Goal: Task Accomplishment & Management: Manage account settings

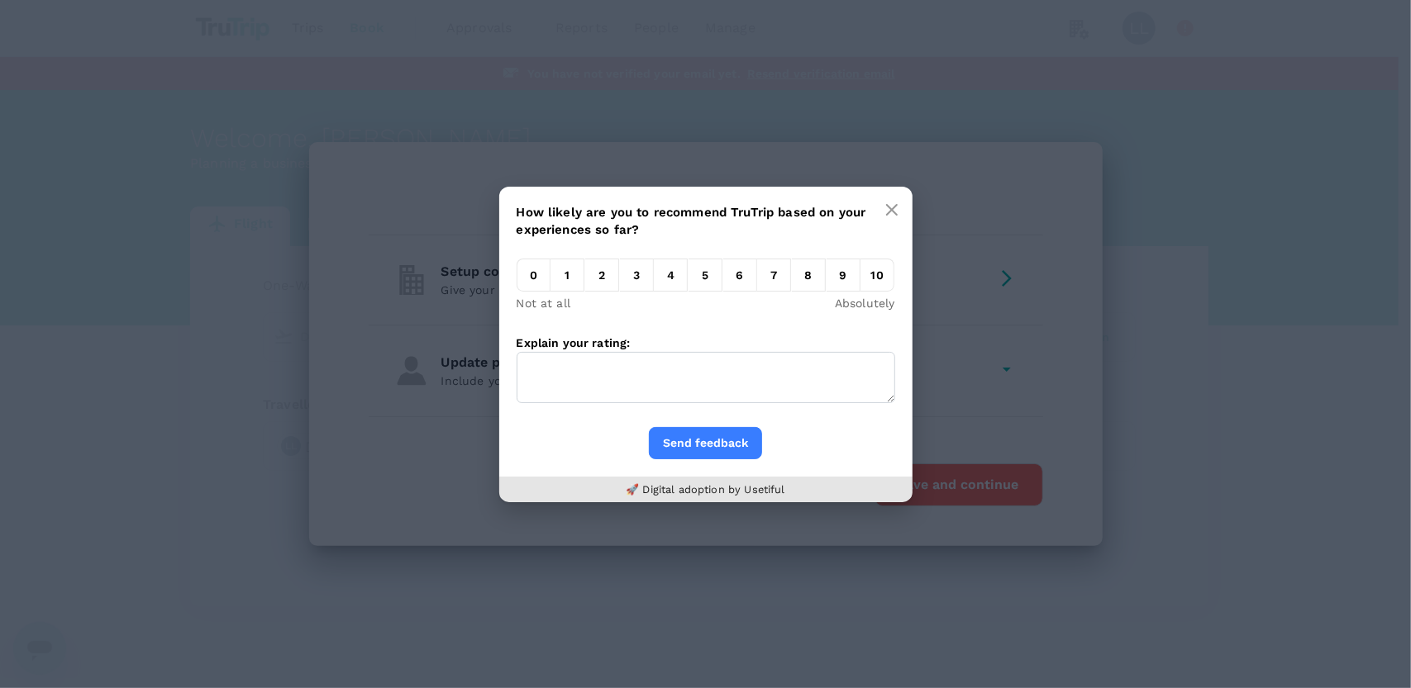
drag, startPoint x: 874, startPoint y: 440, endPoint x: 964, endPoint y: 398, distance: 99.4
click at [883, 436] on div "Send feedback" at bounding box center [705, 452] width 413 height 50
click at [1010, 350] on div "How likely are you to recommend TruTrip based on your experiences so far? 0 1 2…" at bounding box center [705, 344] width 1411 height 688
click at [893, 207] on icon "button" at bounding box center [892, 210] width 10 height 10
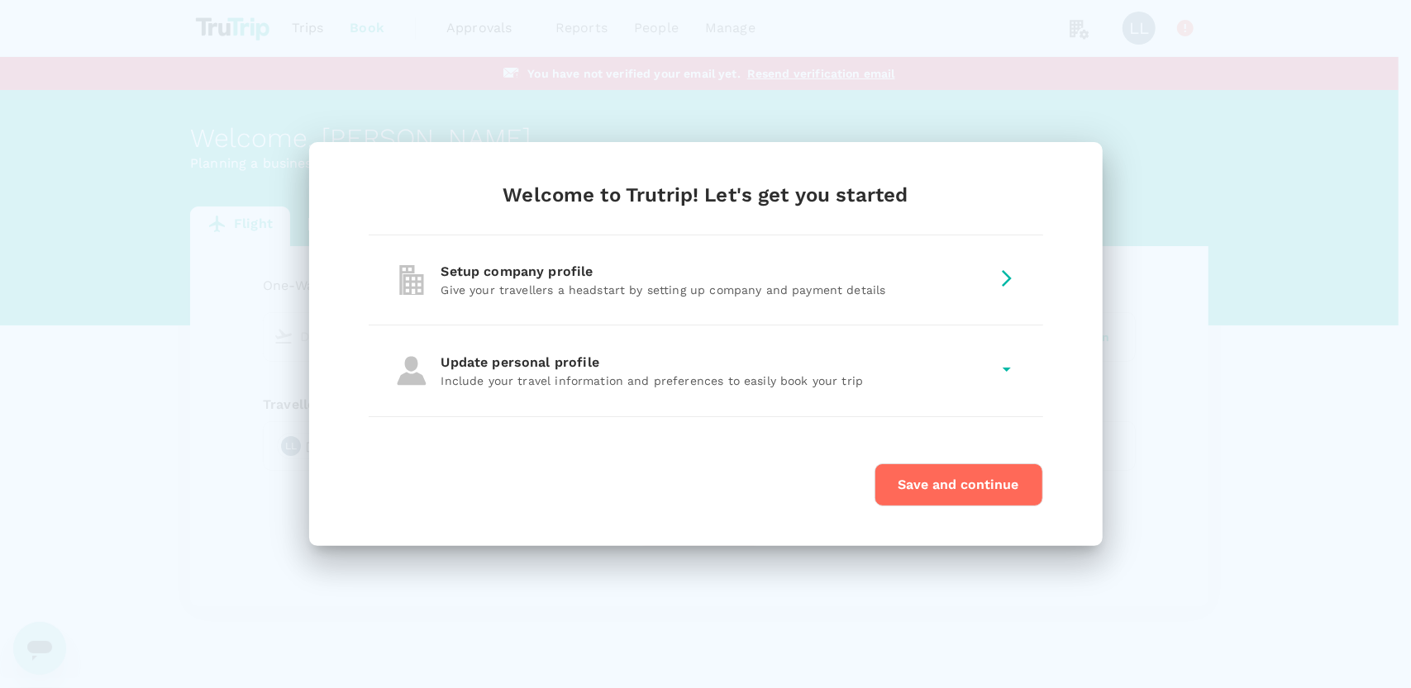
click at [1186, 233] on div "Welcome to Trutrip! Let's get you started Setup company profile Give your trave…" at bounding box center [705, 344] width 1411 height 688
click at [984, 272] on div "Setup company profile" at bounding box center [715, 272] width 549 height 20
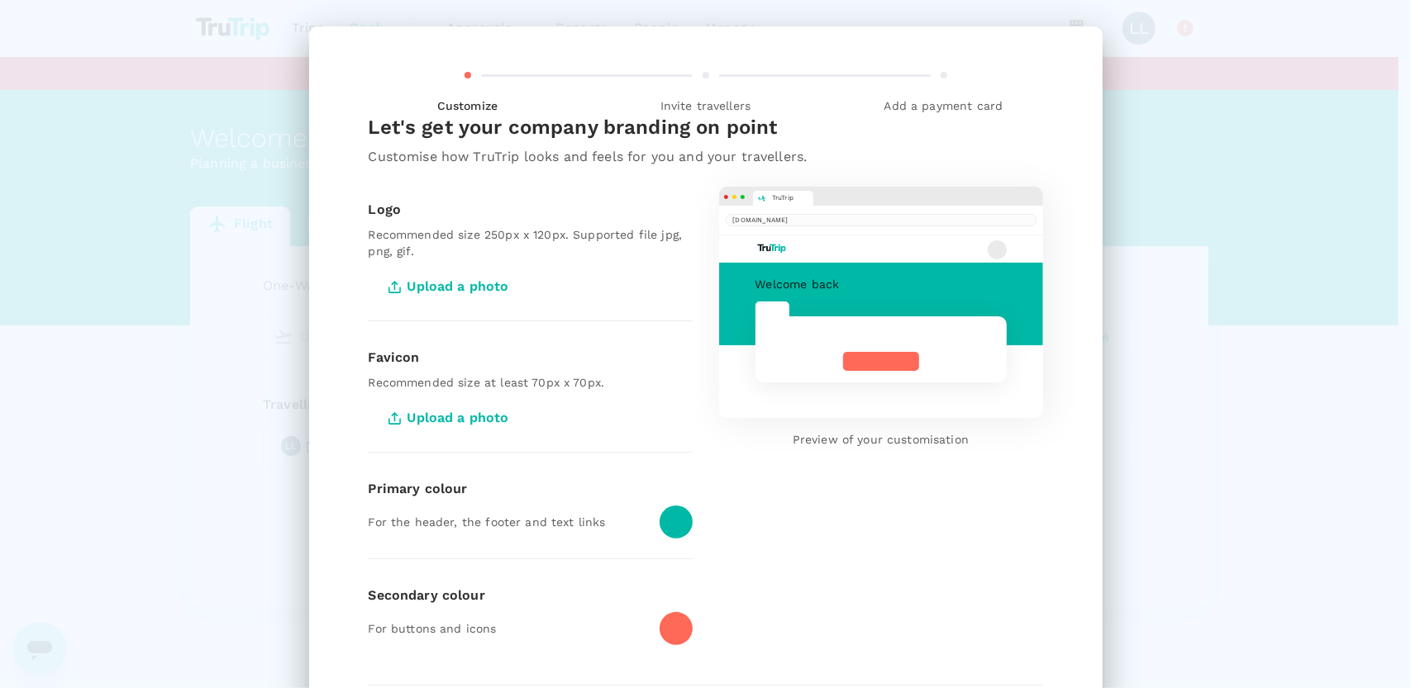
click at [1168, 88] on div "Customize Invite travellers Add a payment card Let's get your company branding …" at bounding box center [705, 344] width 1411 height 688
click at [945, 95] on span "Add a payment card" at bounding box center [943, 99] width 225 height 30
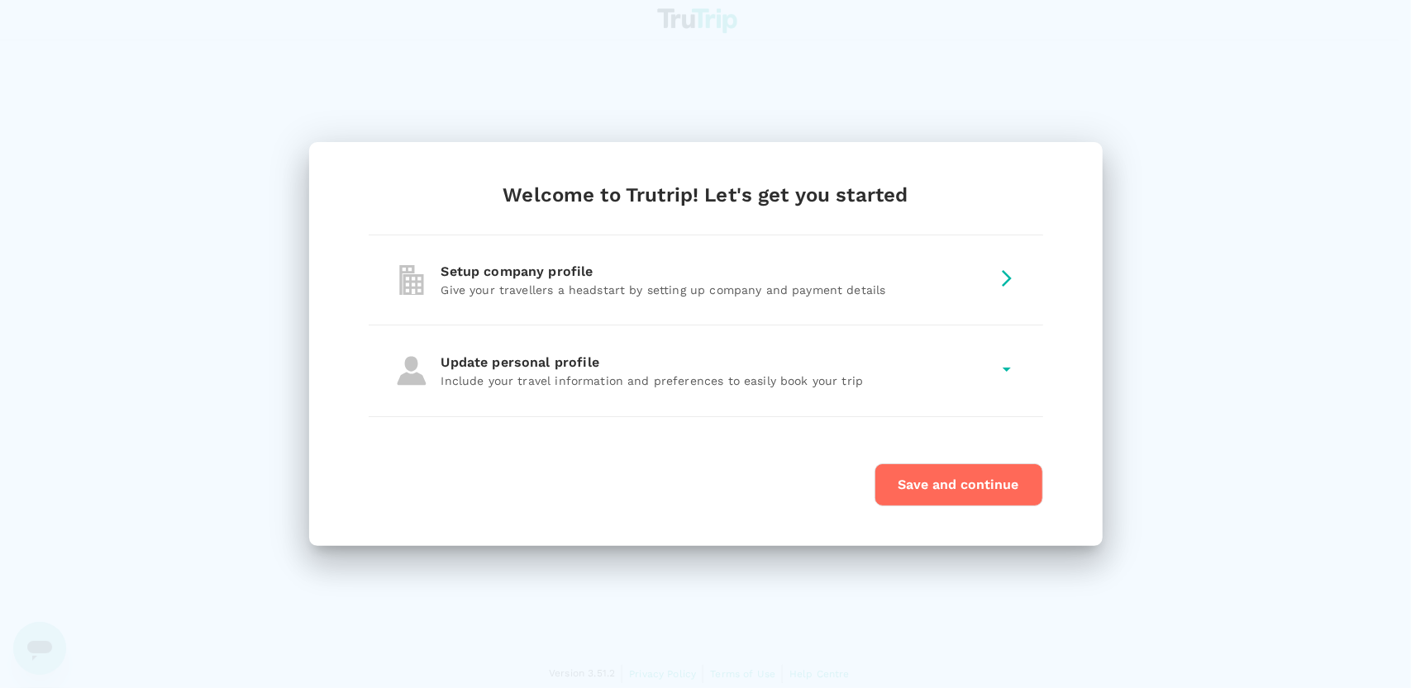
click at [743, 350] on div "Update personal profile Include your travel information and preferences to easi…" at bounding box center [706, 371] width 674 height 91
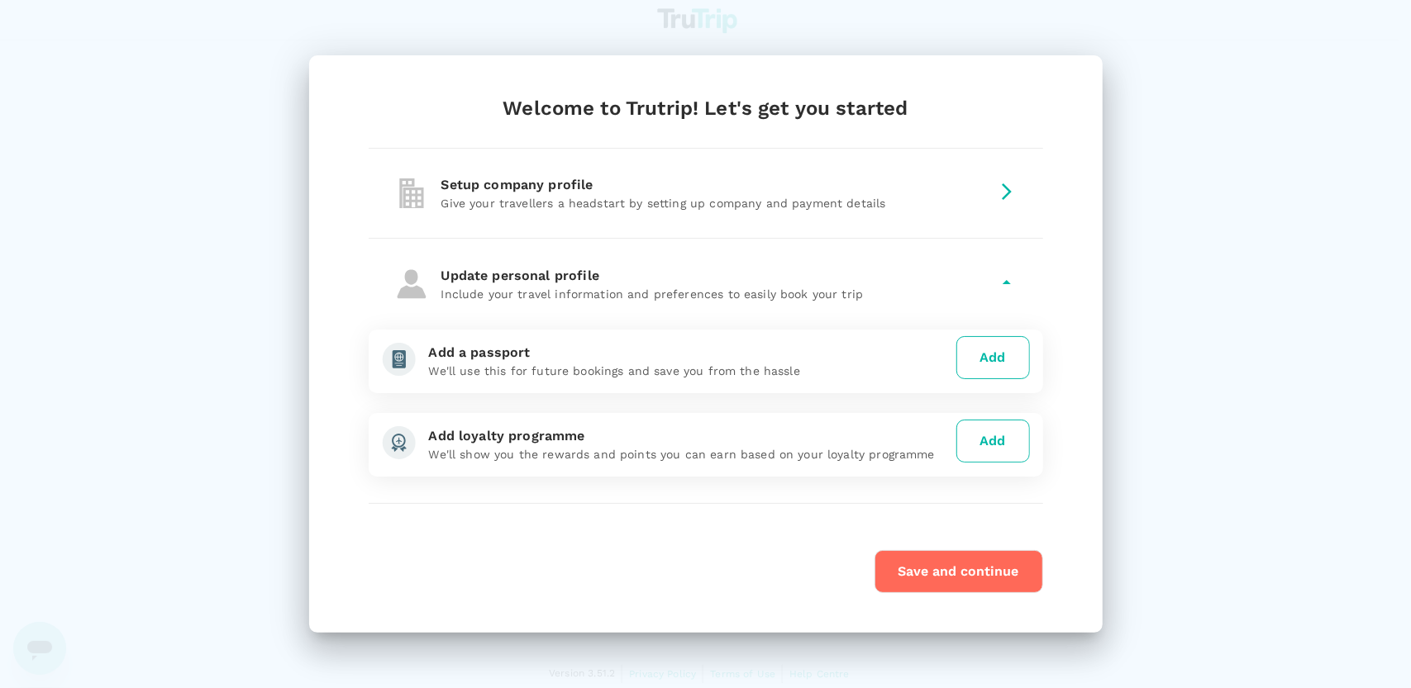
click at [985, 569] on button "Save and continue" at bounding box center [958, 571] width 169 height 43
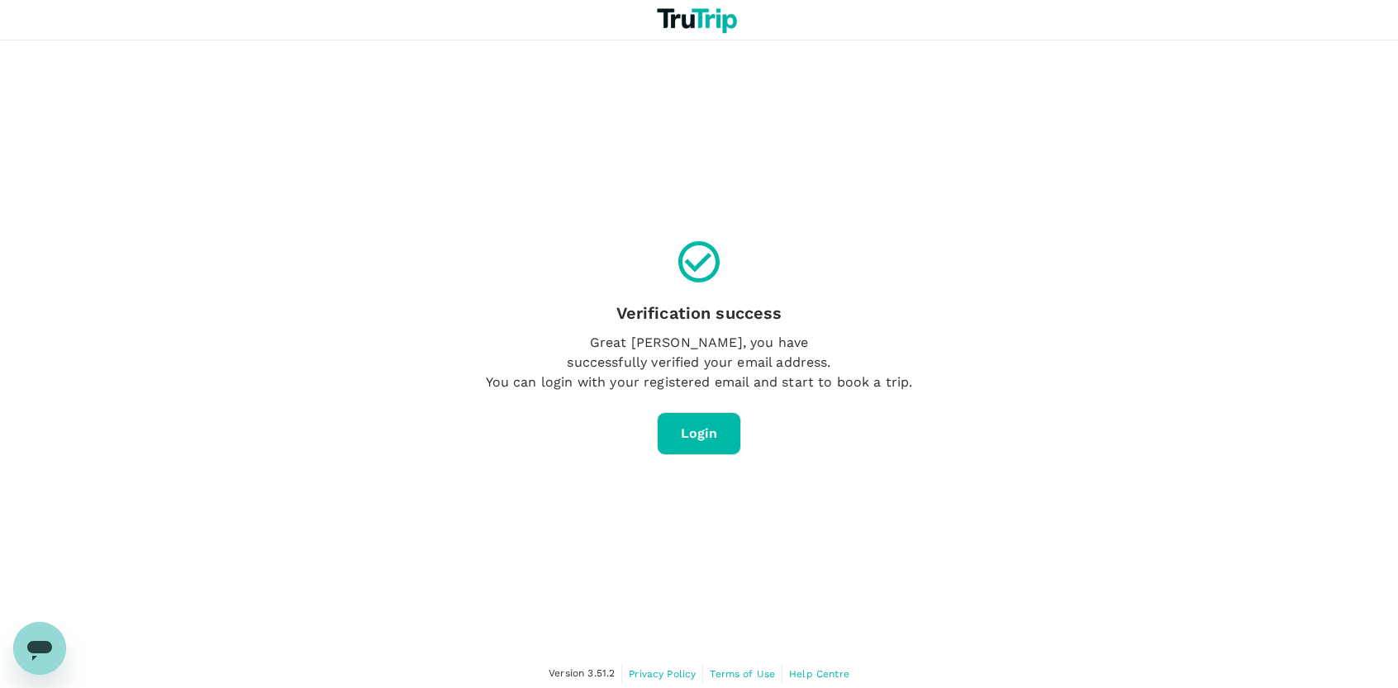
click at [688, 434] on link "Login" at bounding box center [699, 433] width 85 height 43
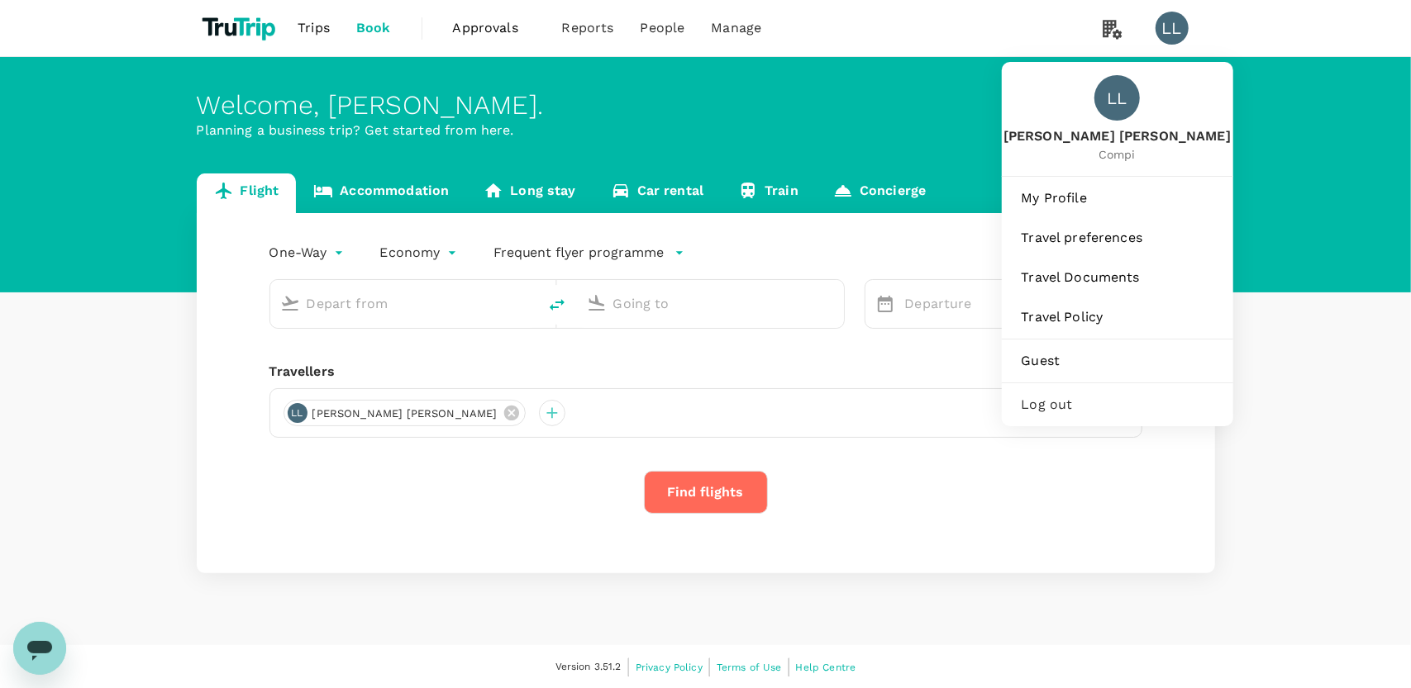
click at [1182, 26] on div "LL" at bounding box center [1171, 28] width 33 height 33
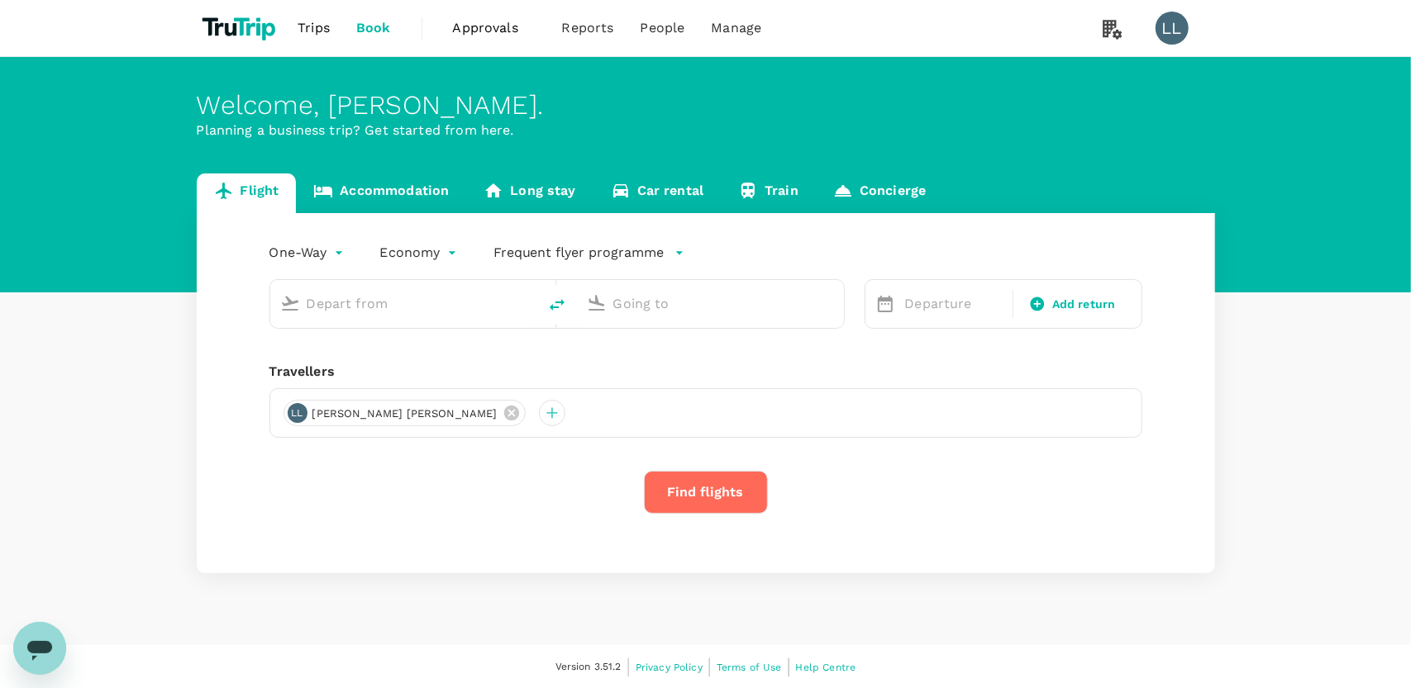
click at [1179, 26] on div "LL" at bounding box center [1171, 28] width 33 height 33
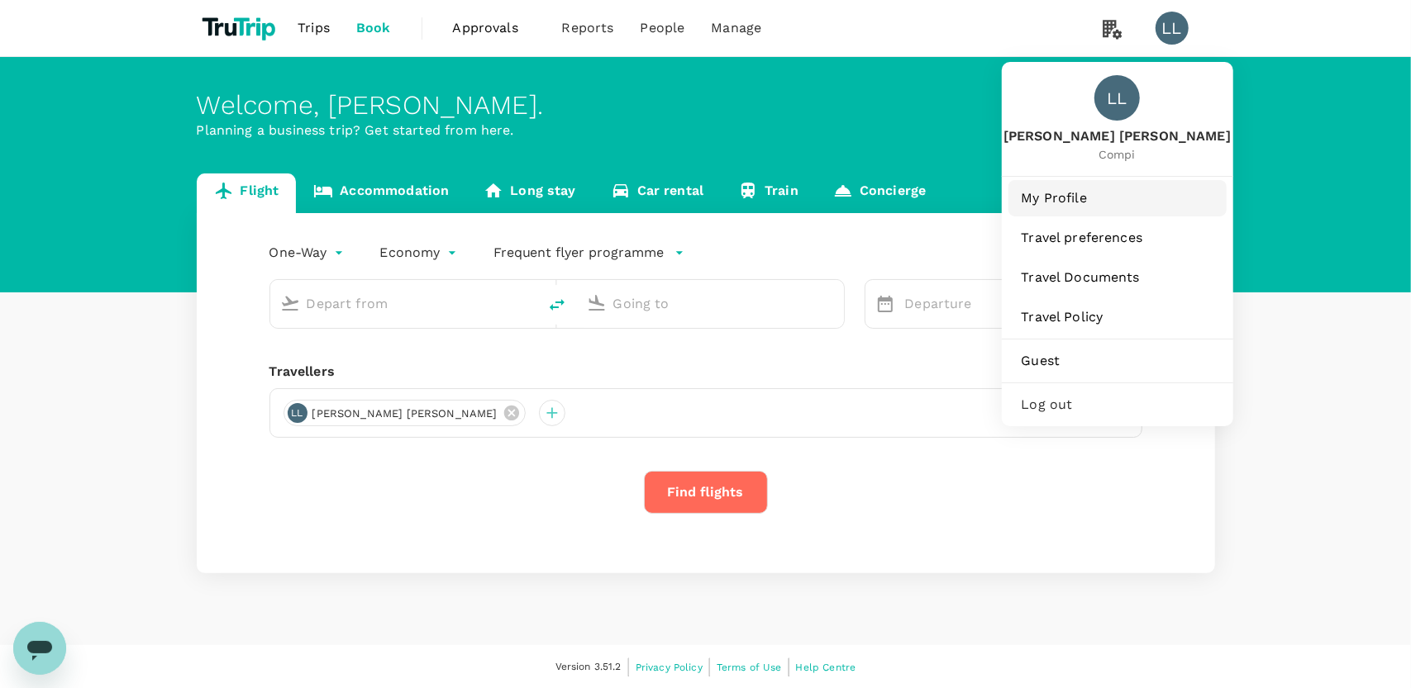
click at [1069, 200] on span "My Profile" at bounding box center [1117, 198] width 192 height 20
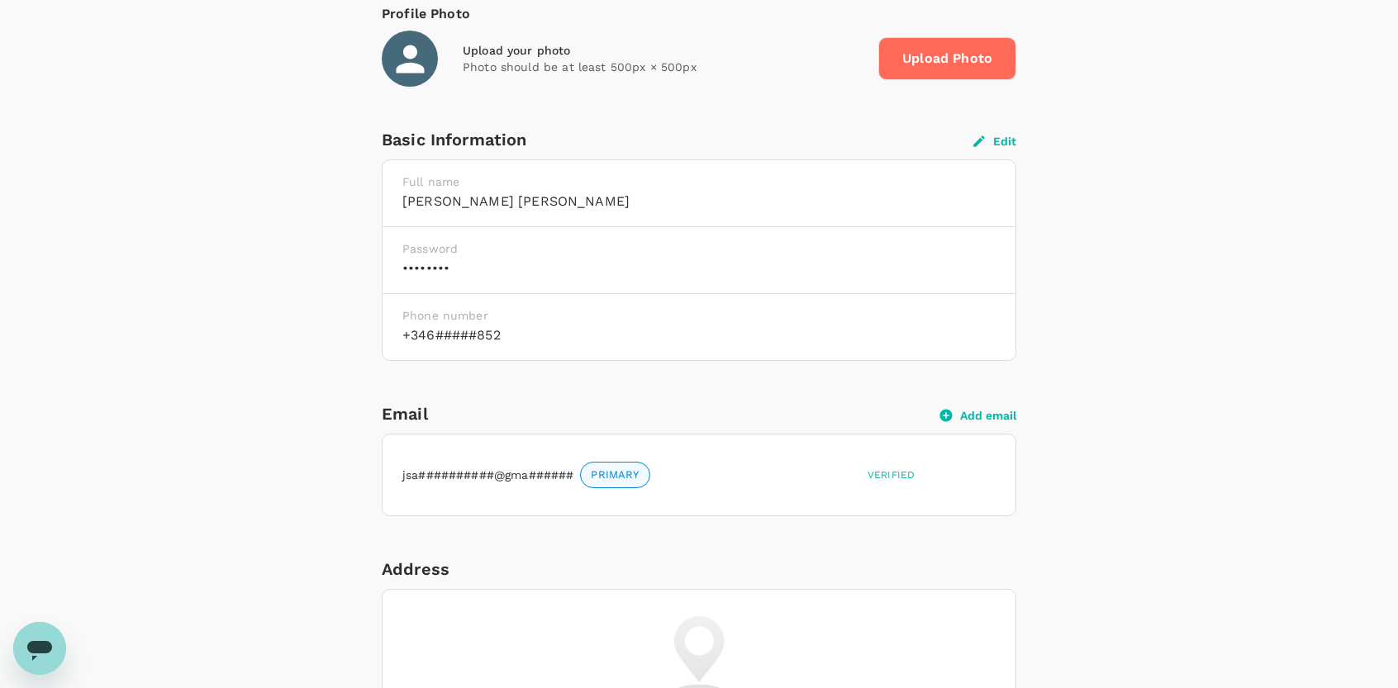
scroll to position [331, 0]
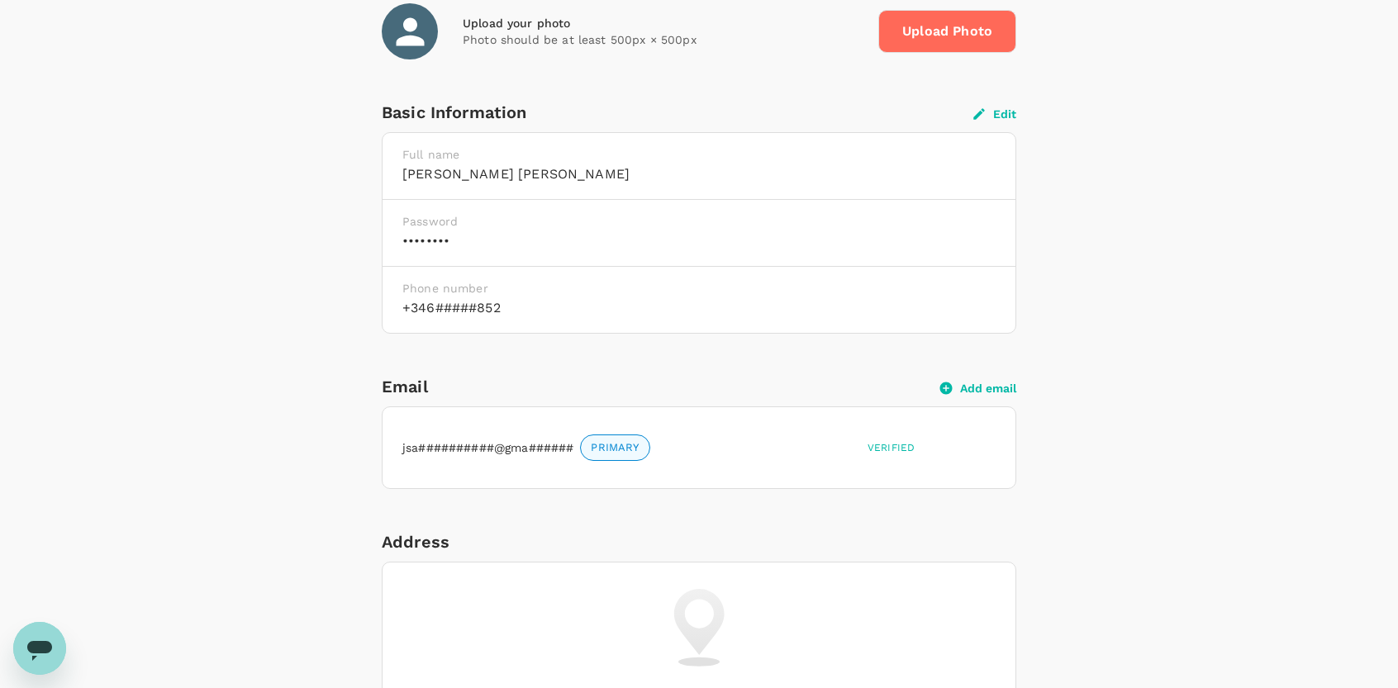
click at [462, 230] on h6 "••••••••" at bounding box center [698, 241] width 593 height 23
click at [436, 240] on h6 "••••••••" at bounding box center [698, 241] width 593 height 23
click at [434, 221] on p "Password" at bounding box center [698, 221] width 593 height 17
click at [435, 239] on h6 "••••••••" at bounding box center [698, 241] width 593 height 23
click at [1013, 113] on button "Edit" at bounding box center [994, 114] width 43 height 15
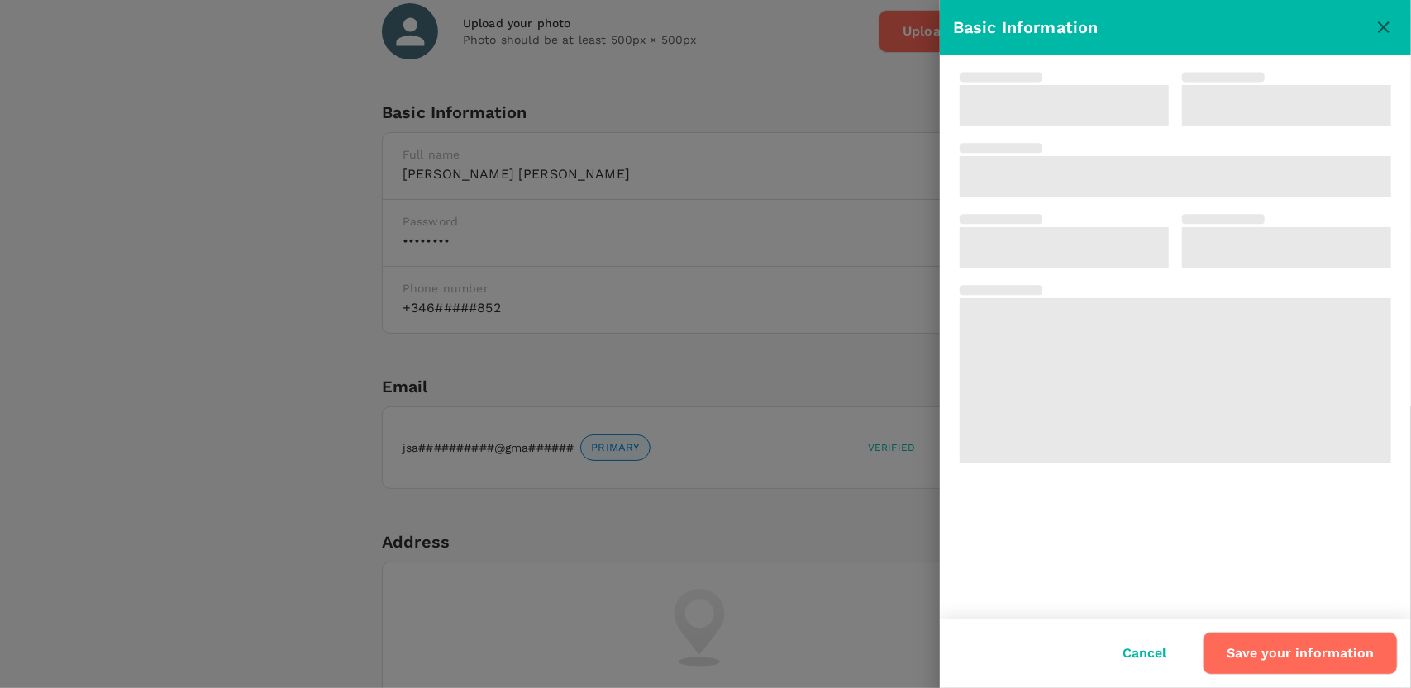
type input "[PERSON_NAME]"
type input "34"
type input "621457852"
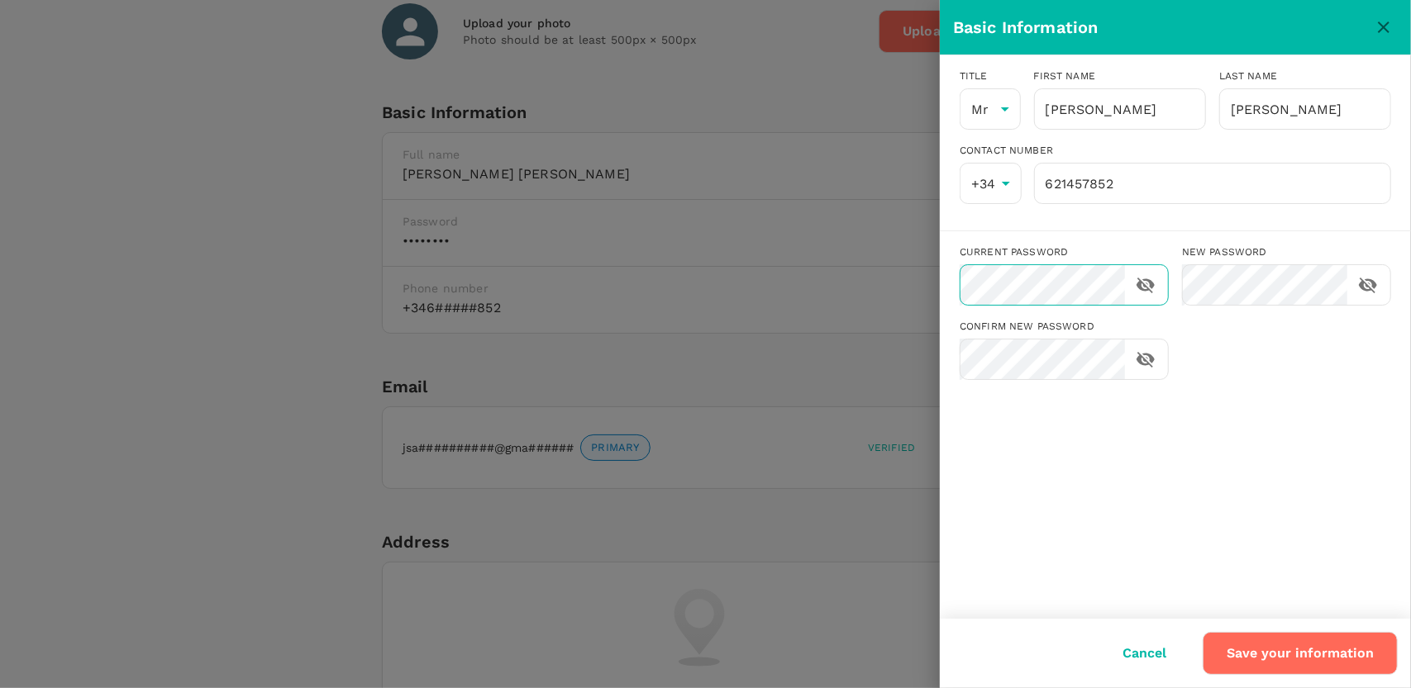
click at [1146, 289] on icon "toggle password visibility" at bounding box center [1145, 286] width 18 height 16
click at [1146, 289] on icon "toggle password visibility" at bounding box center [1145, 285] width 18 height 12
click at [841, 107] on div at bounding box center [705, 344] width 1411 height 688
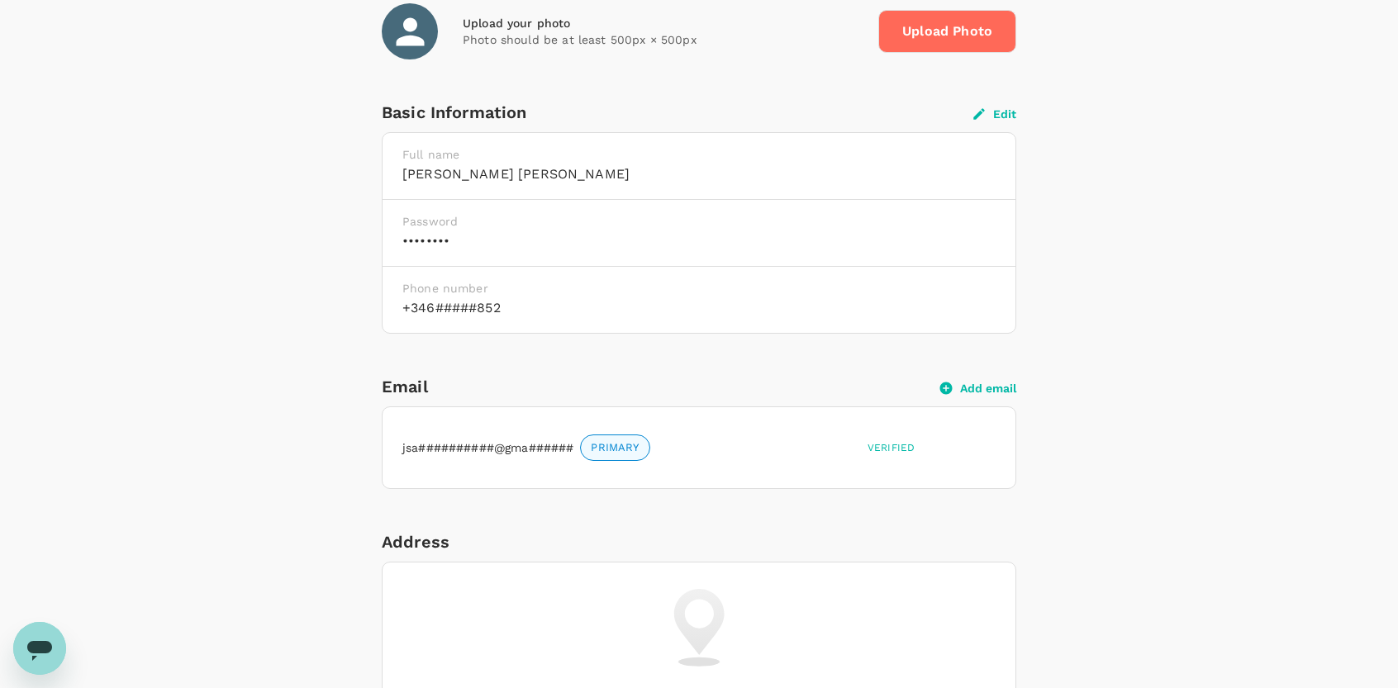
click at [985, 110] on icon "button" at bounding box center [979, 114] width 15 height 15
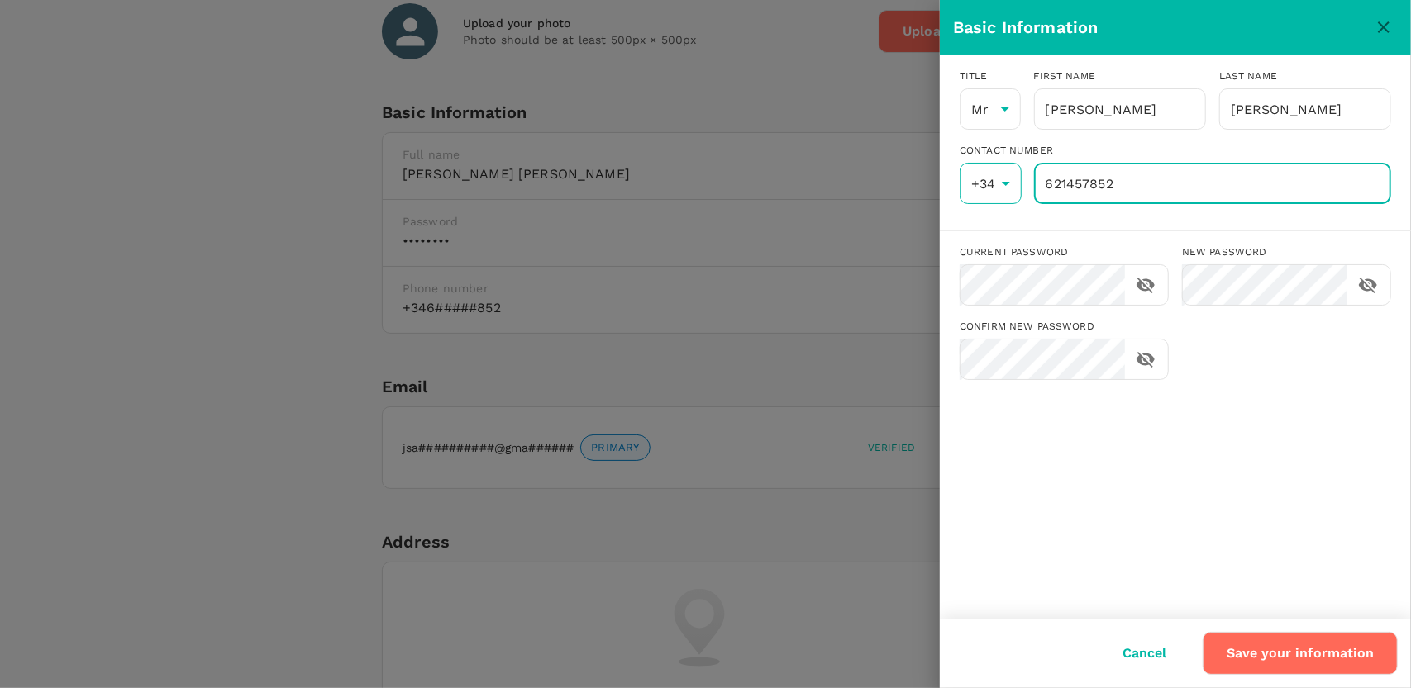
drag, startPoint x: 1128, startPoint y: 182, endPoint x: 964, endPoint y: 182, distance: 163.6
click at [964, 182] on div "+34 34 ​ 621457852 ​" at bounding box center [1168, 177] width 445 height 55
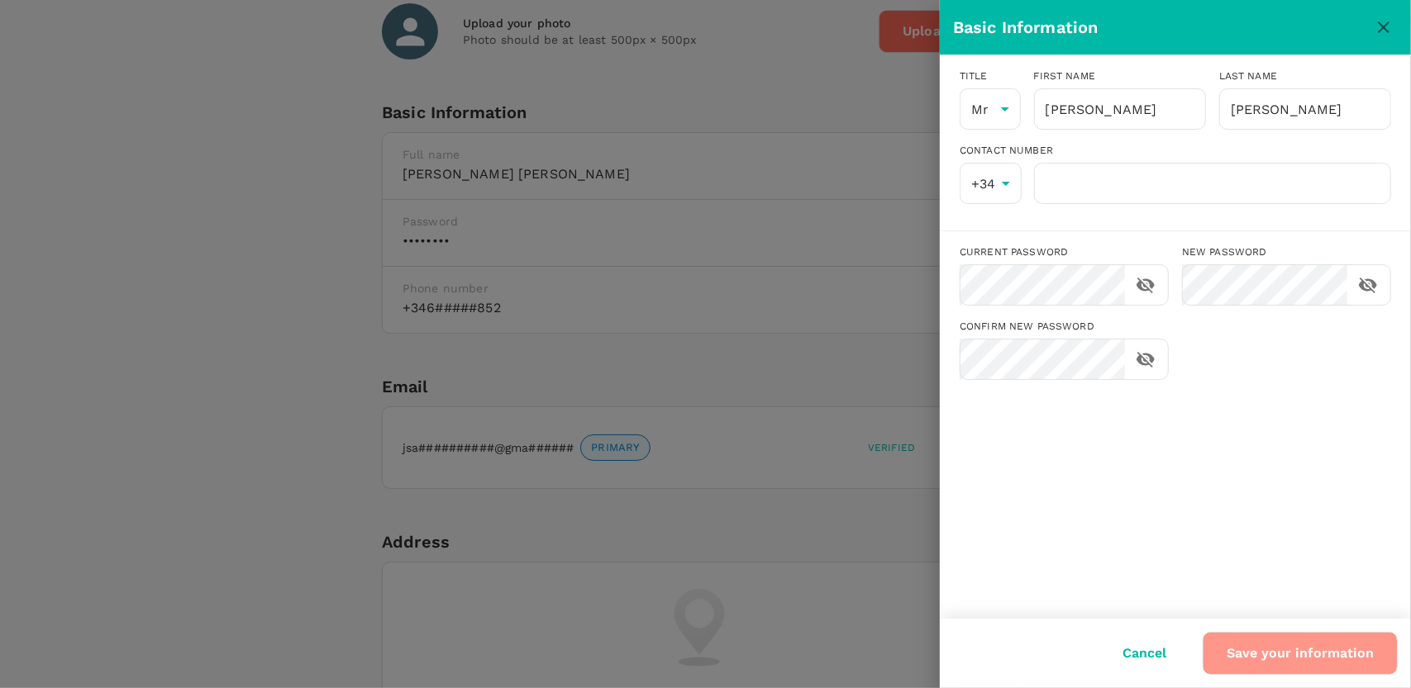
click at [1330, 650] on button "Save your information" at bounding box center [1299, 653] width 195 height 43
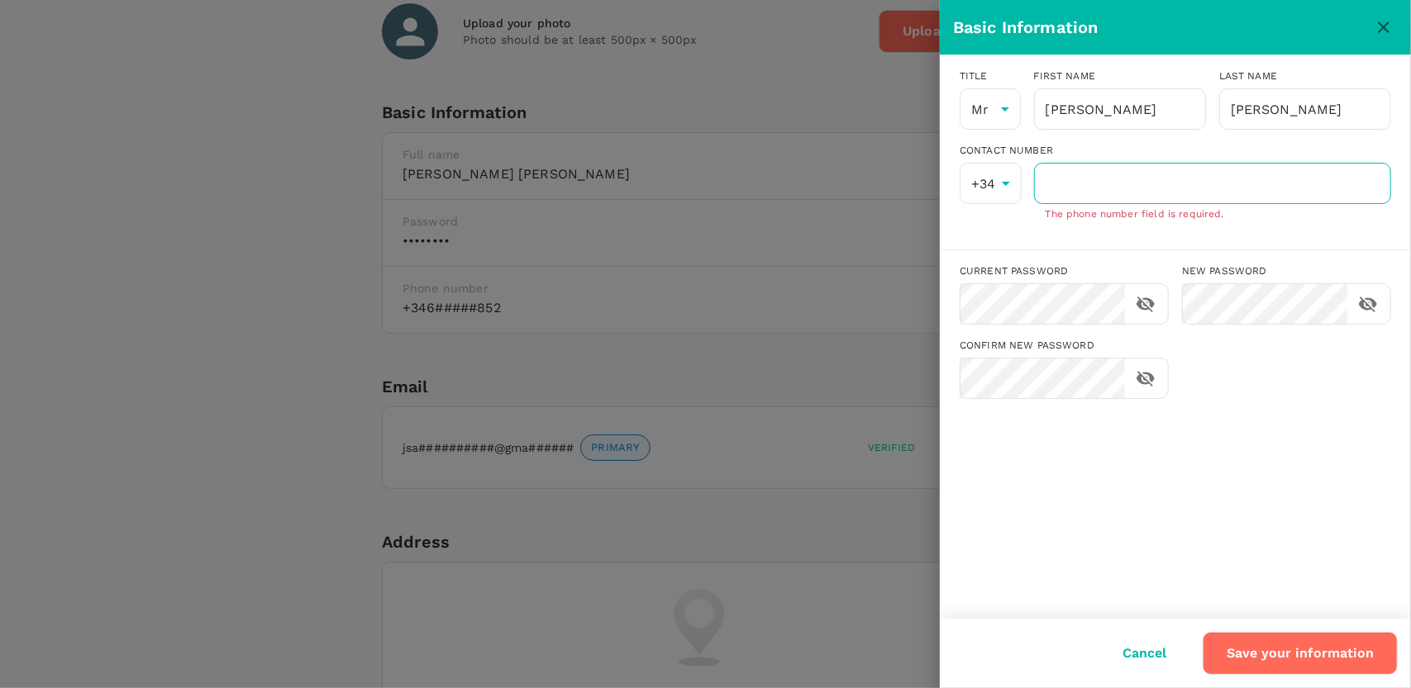
click at [1197, 177] on input "number" at bounding box center [1212, 183] width 357 height 41
click at [1314, 662] on button "Save your information" at bounding box center [1299, 653] width 195 height 43
drag, startPoint x: 1153, startPoint y: 176, endPoint x: 940, endPoint y: 176, distance: 212.4
click at [940, 176] on div "Title Mr Mr ​ First name Lopez ​ Last name Lopez ​ Contact Number +34 34 ​ 1 ​ …" at bounding box center [1175, 152] width 471 height 194
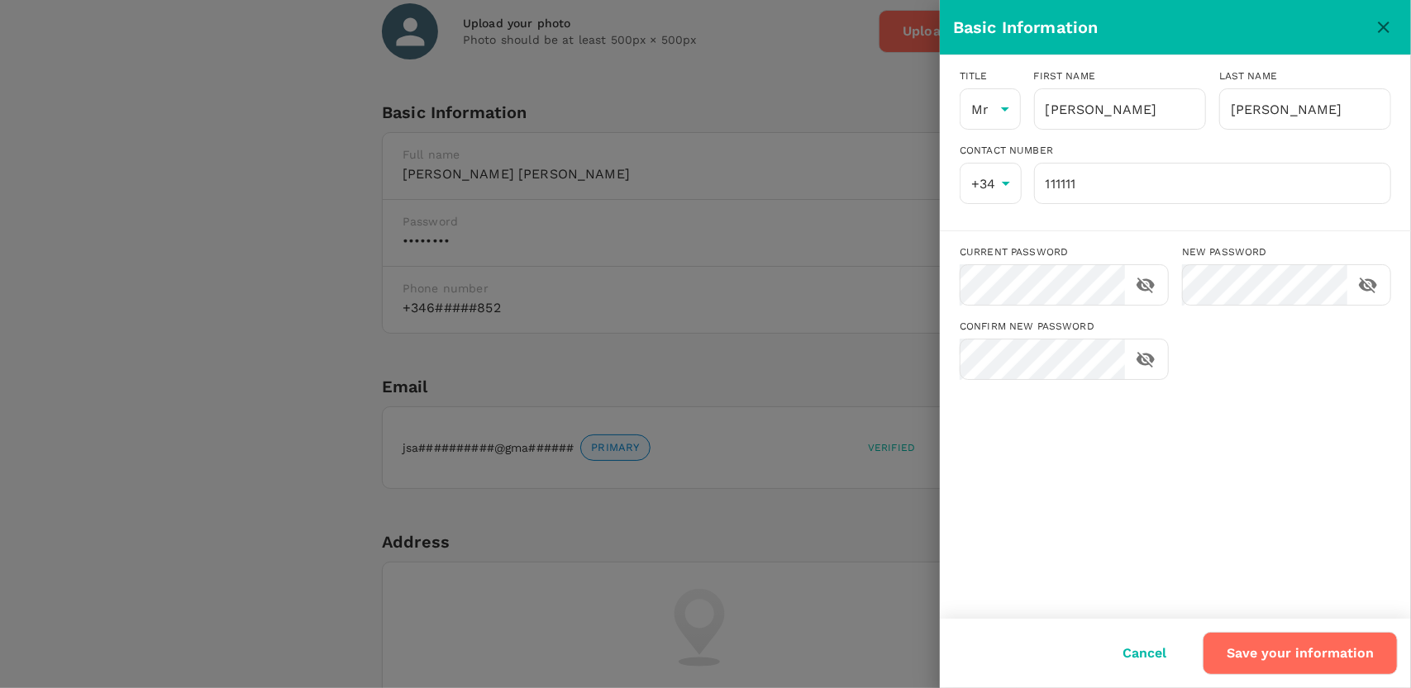
click at [1316, 624] on div "Save your information" at bounding box center [1293, 647] width 208 height 56
click at [1317, 650] on button "Save your information" at bounding box center [1299, 653] width 195 height 43
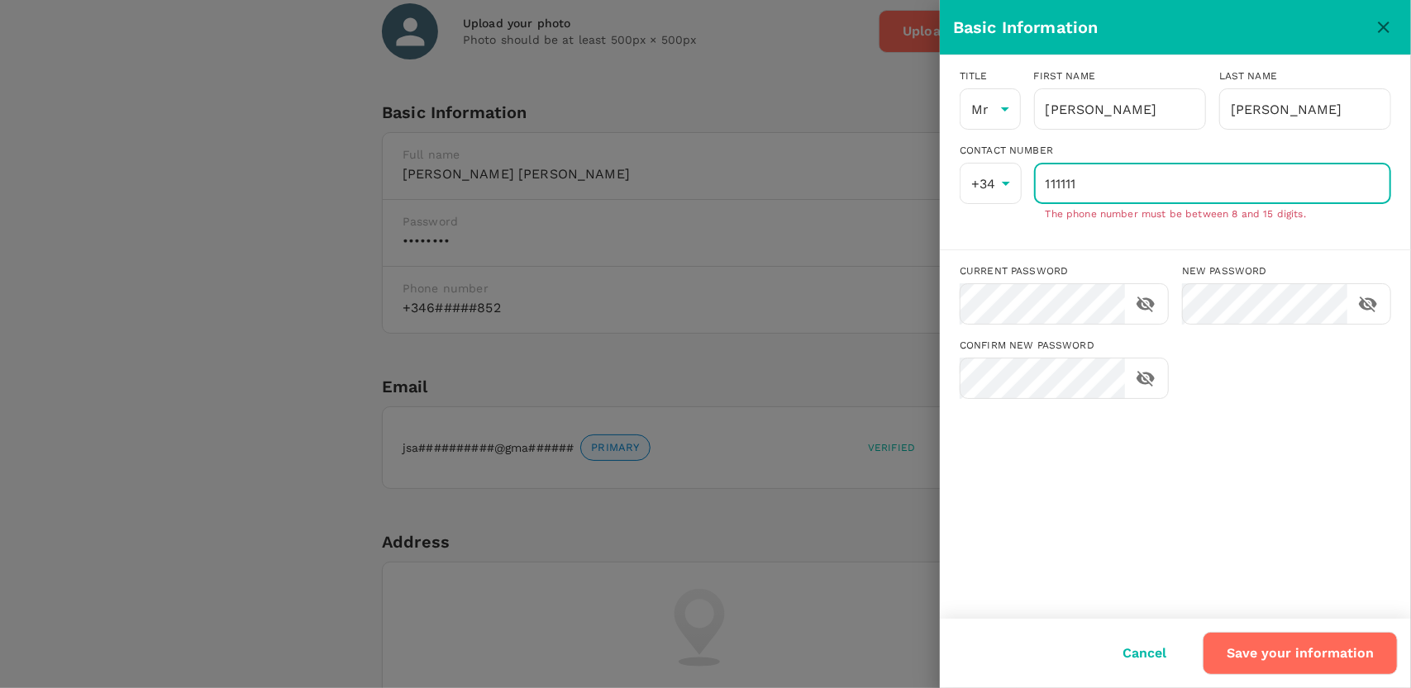
click at [1119, 186] on input "111111" at bounding box center [1212, 183] width 357 height 41
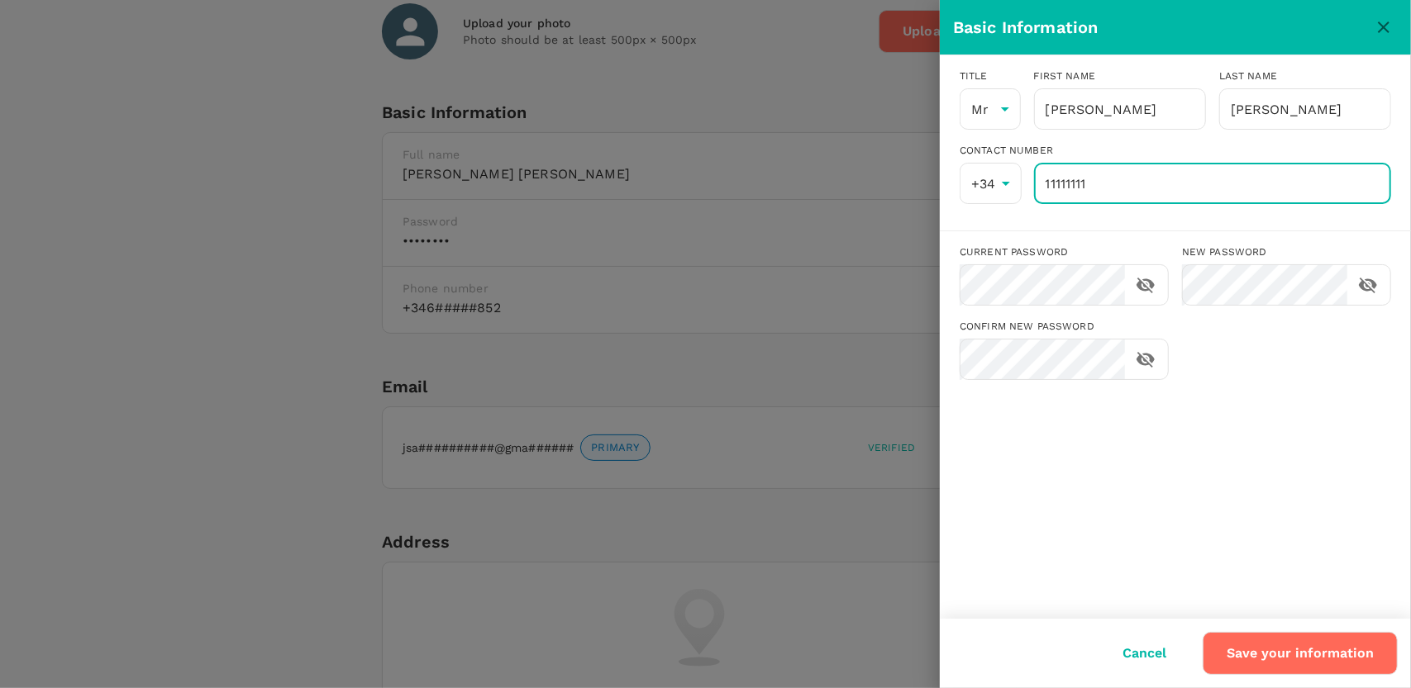
type input "11111111"
click at [1230, 635] on button "Save your information" at bounding box center [1299, 653] width 195 height 43
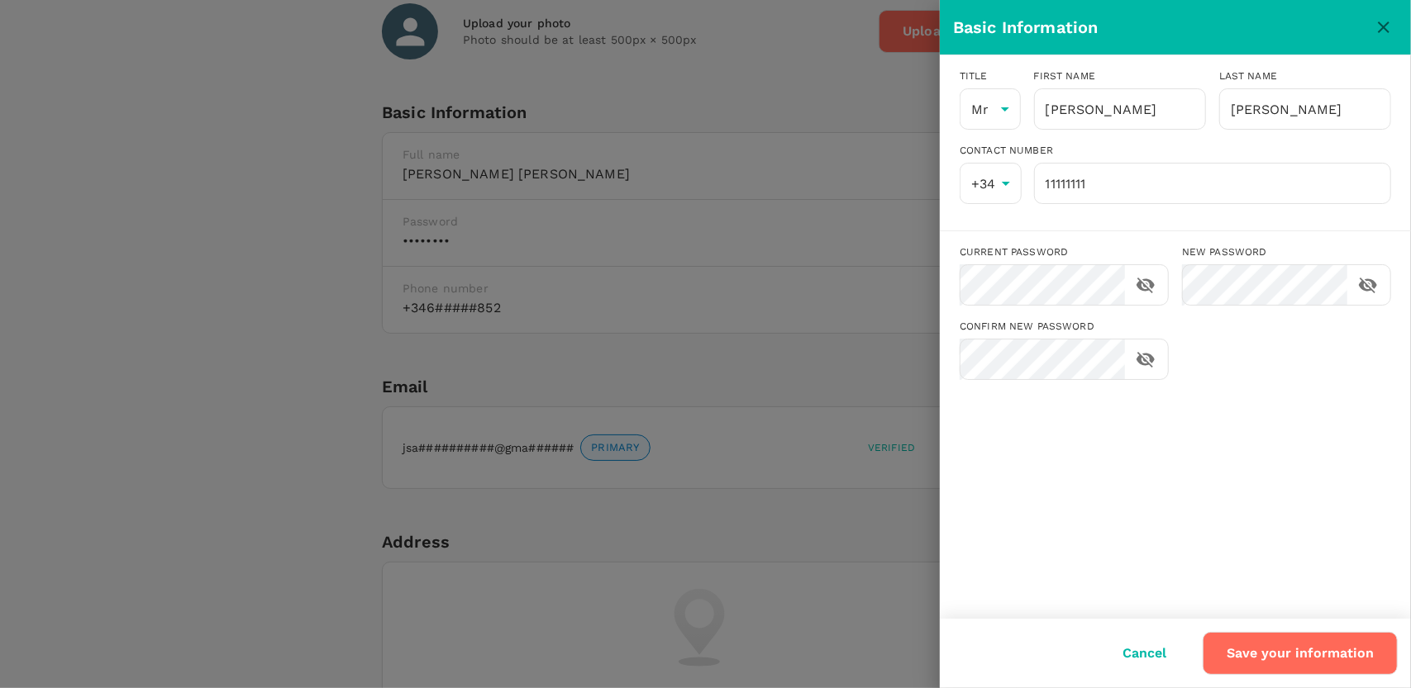
click at [845, 359] on div at bounding box center [705, 344] width 1411 height 688
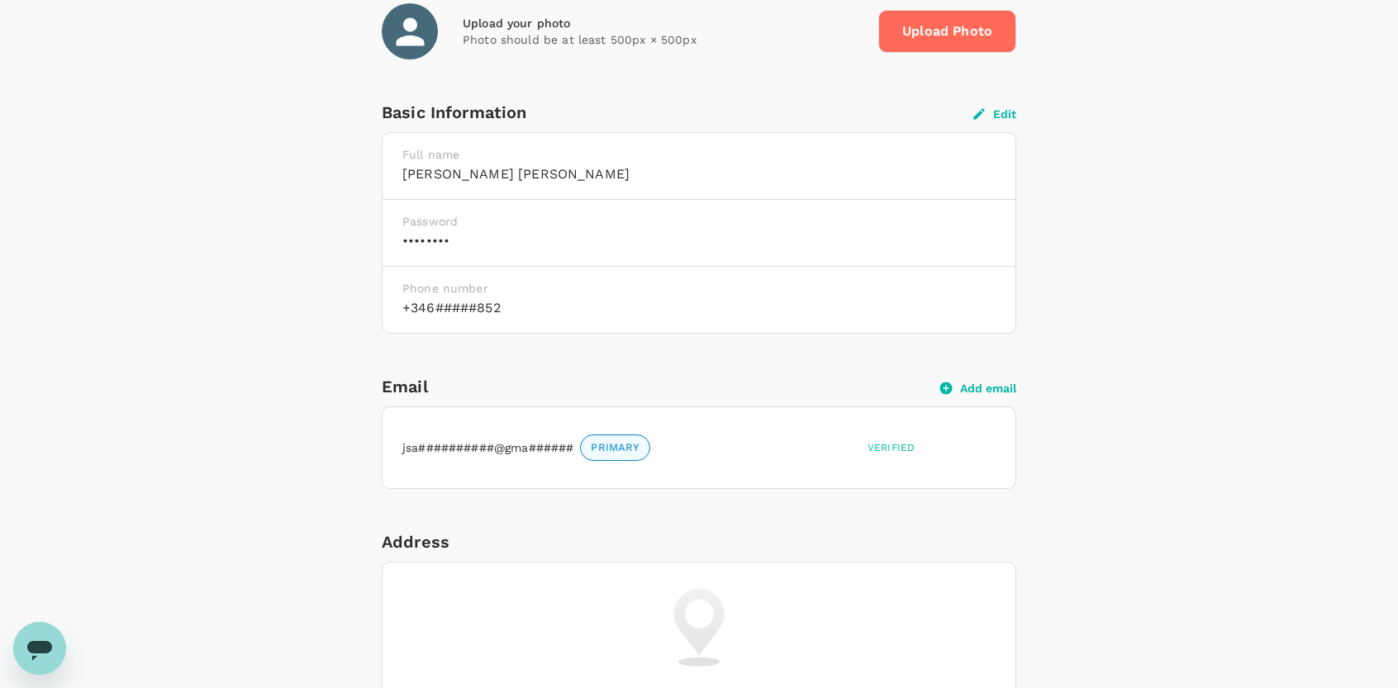
click at [991, 112] on button "Edit" at bounding box center [994, 114] width 43 height 15
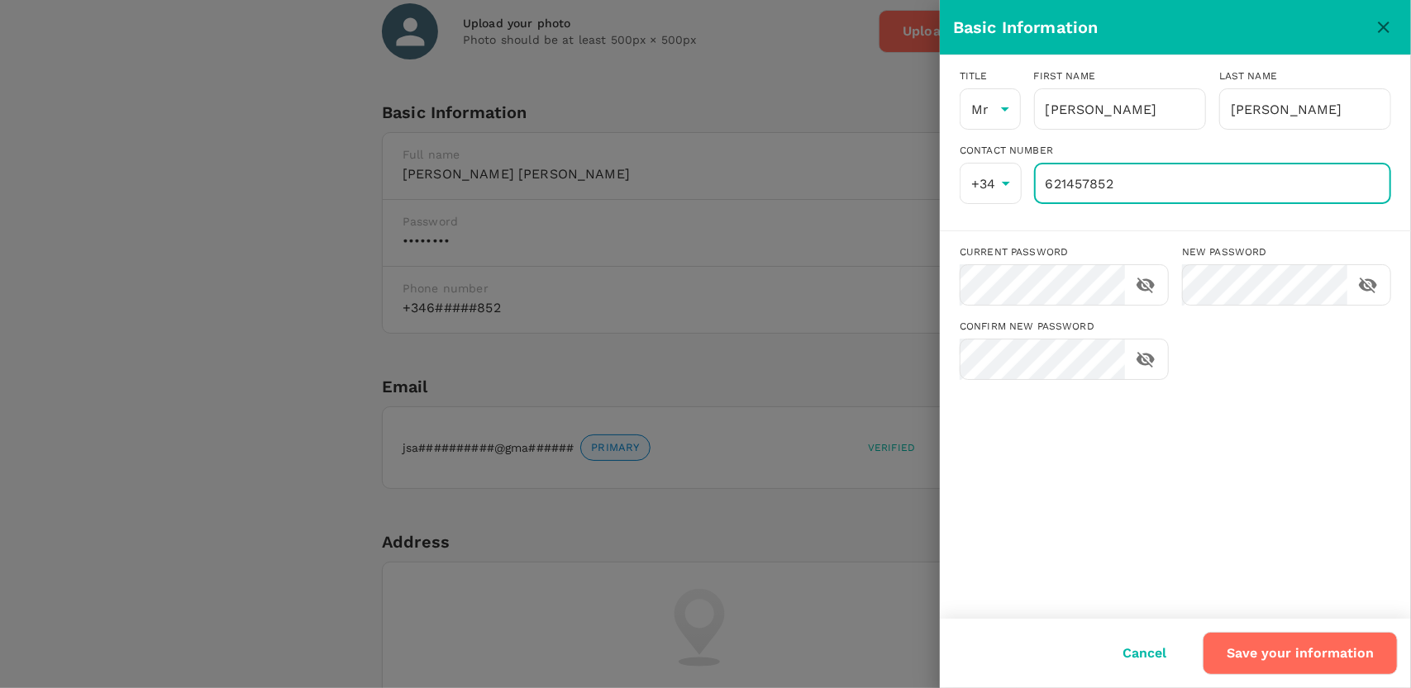
drag, startPoint x: 1135, startPoint y: 191, endPoint x: 813, endPoint y: 165, distance: 323.3
click at [813, 165] on div "Basic Information Title Mr Mr ​ First name Lopez ​ Last name Lopez ​ Contact Nu…" at bounding box center [705, 344] width 1411 height 688
click at [1294, 655] on button "Save your information" at bounding box center [1299, 653] width 195 height 43
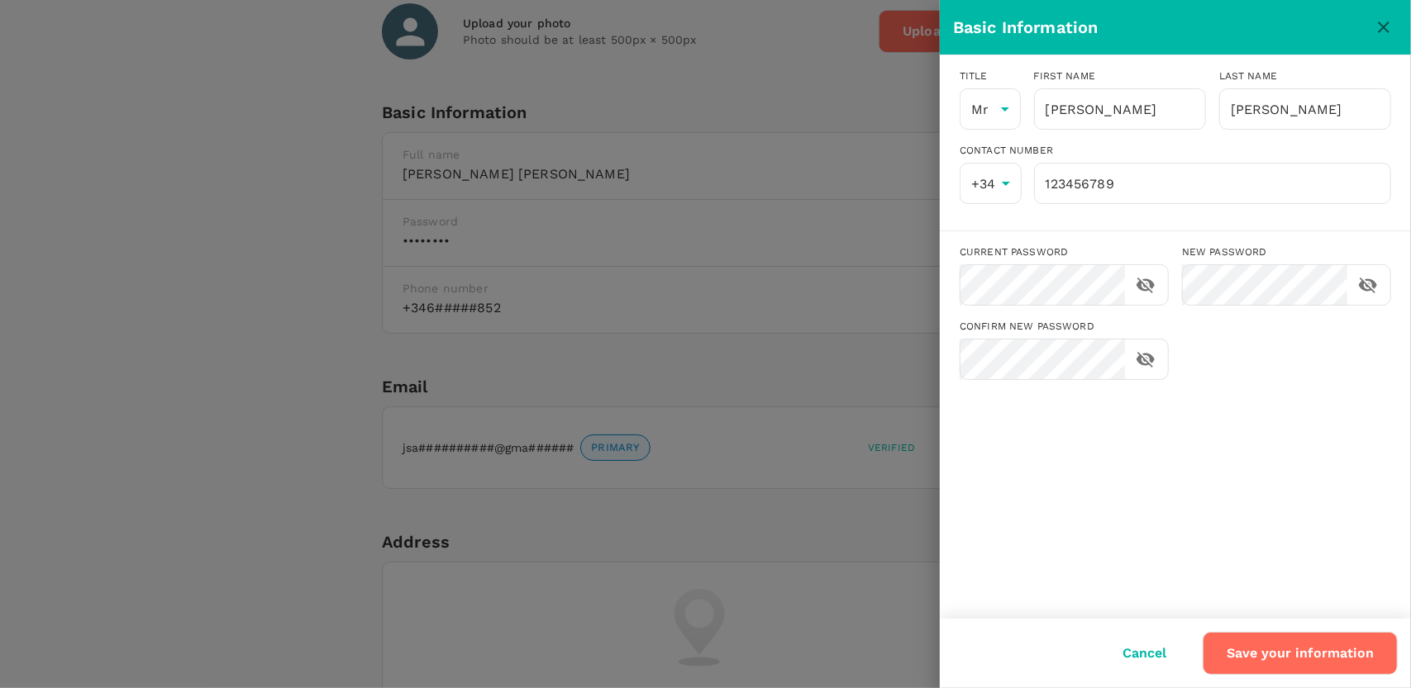
type input "621457852"
click at [778, 483] on div at bounding box center [705, 344] width 1411 height 688
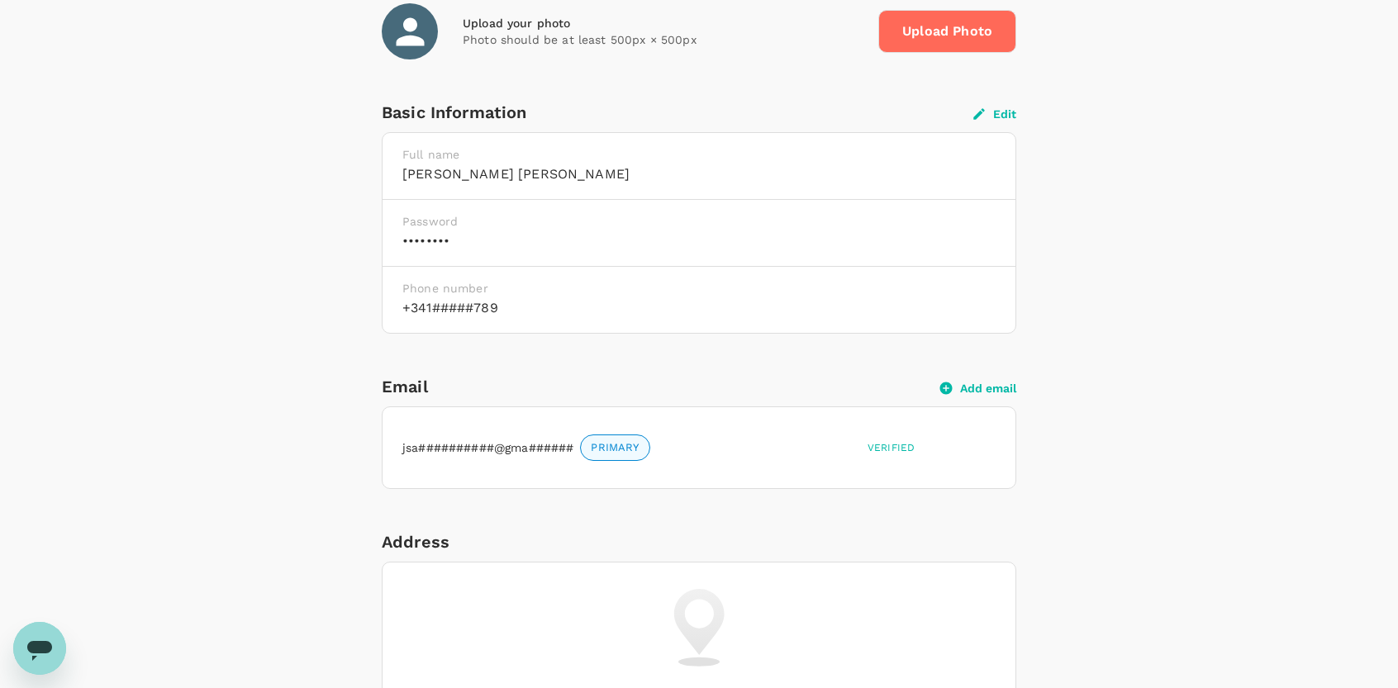
click at [988, 108] on button "Edit" at bounding box center [994, 114] width 43 height 15
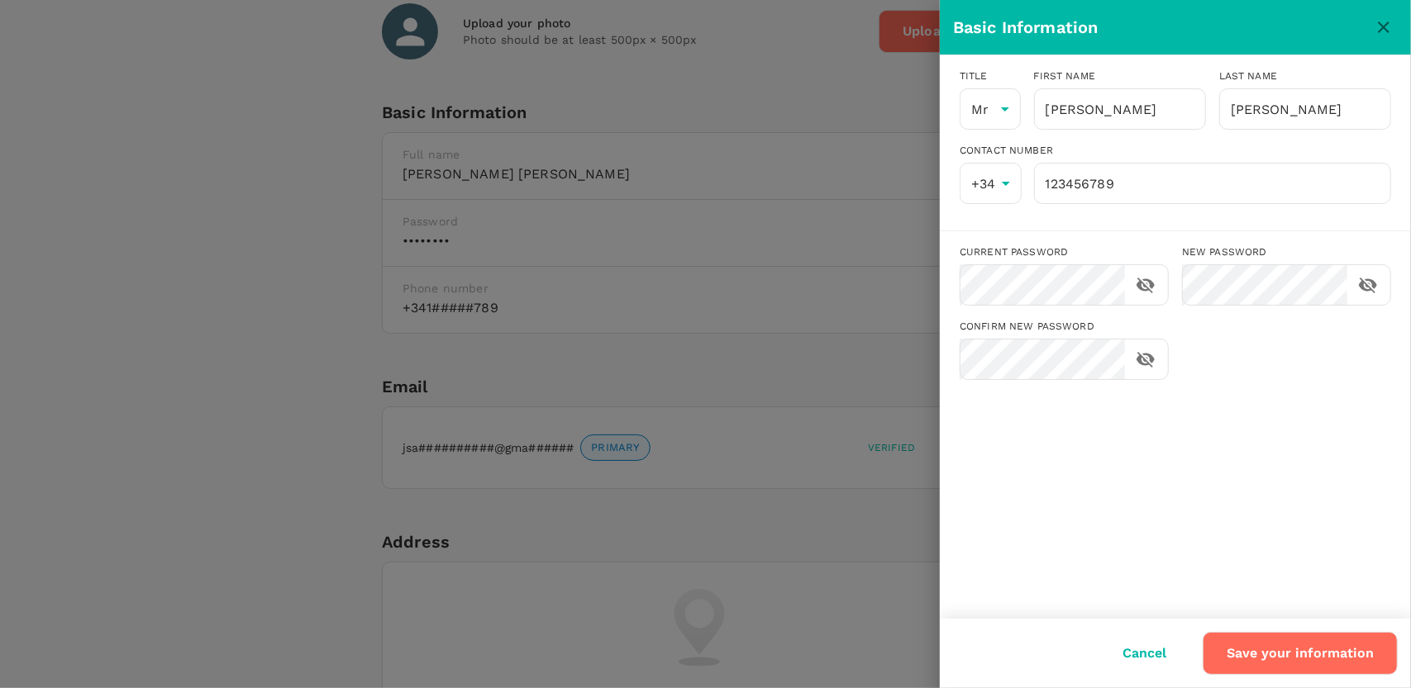
click at [745, 211] on div at bounding box center [705, 344] width 1411 height 688
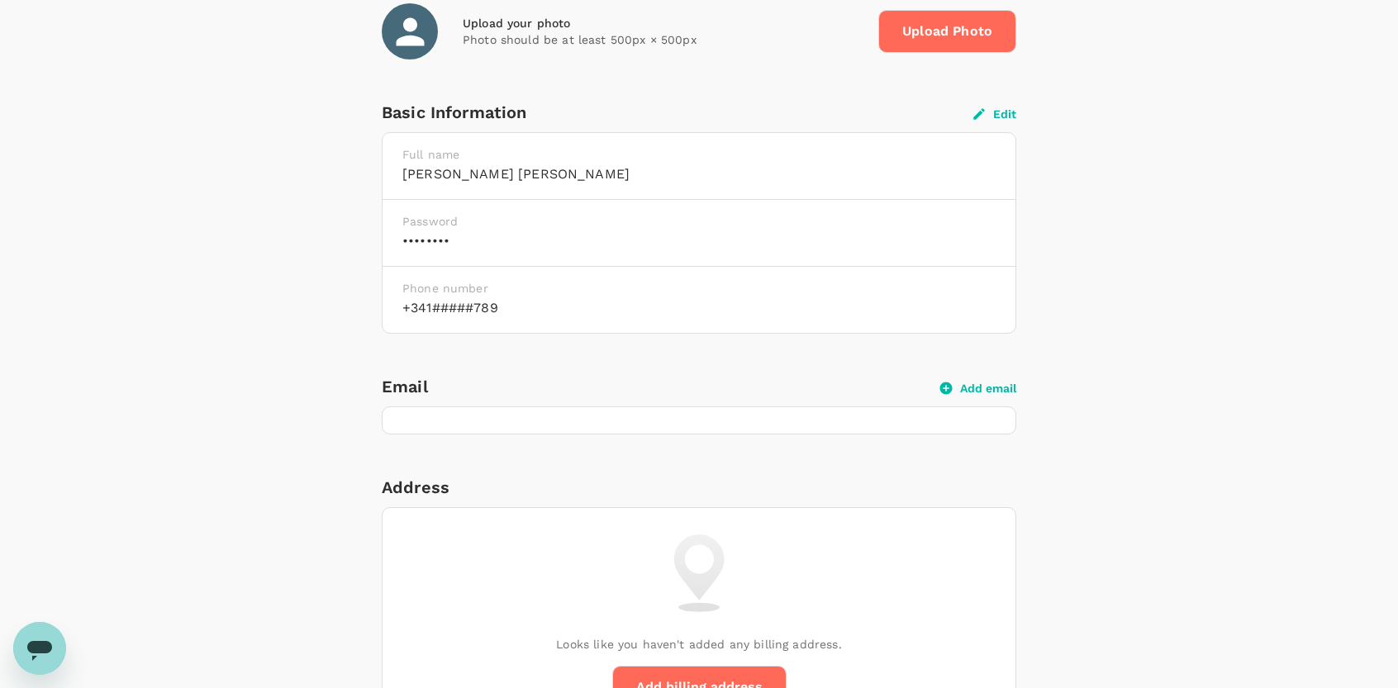
scroll to position [331, 0]
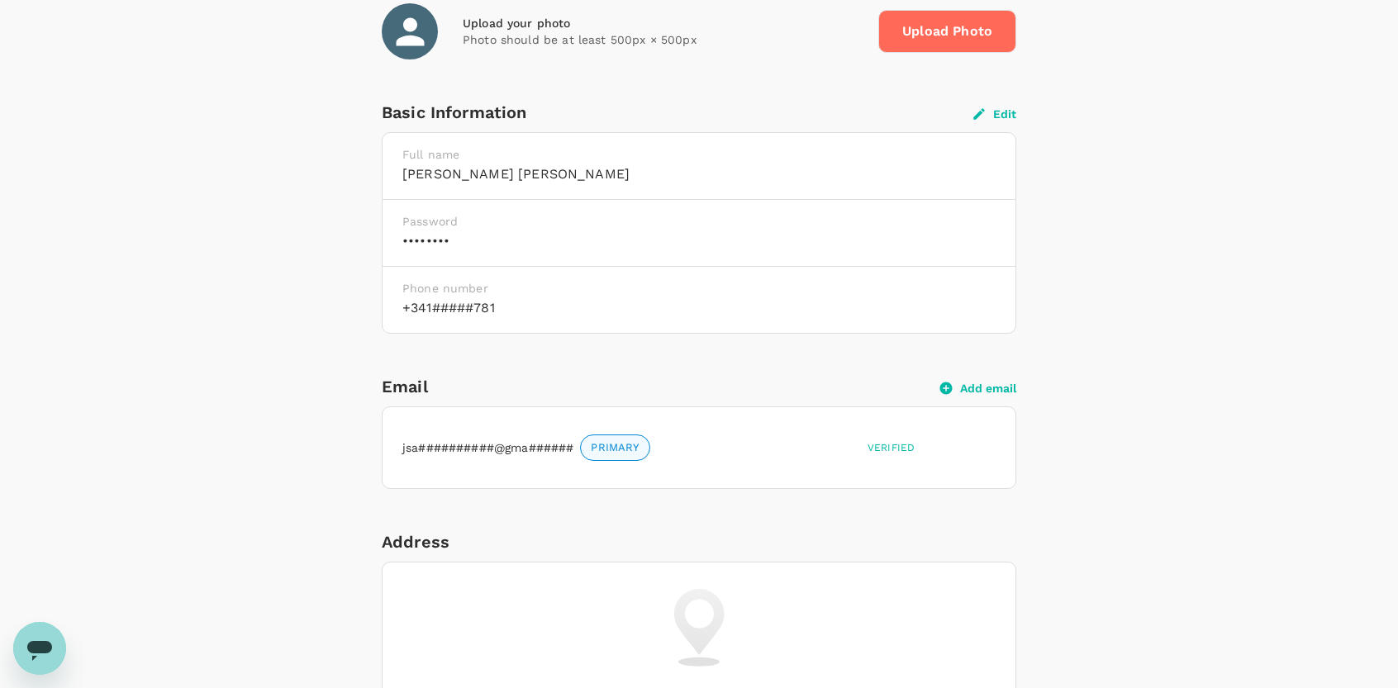
click at [37, 188] on div "Profile Settings My Profile Travel Preferences Travel Documents Travel Policy M…" at bounding box center [699, 695] width 1398 height 1939
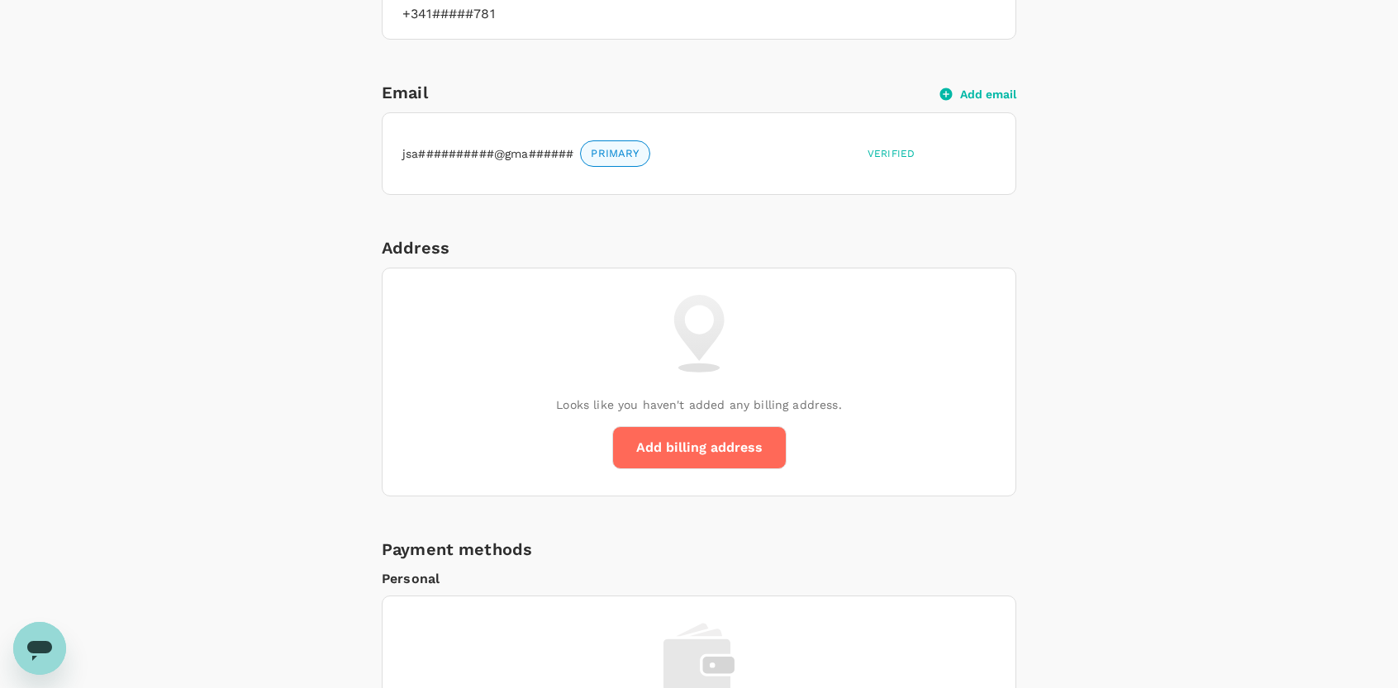
scroll to position [661, 0]
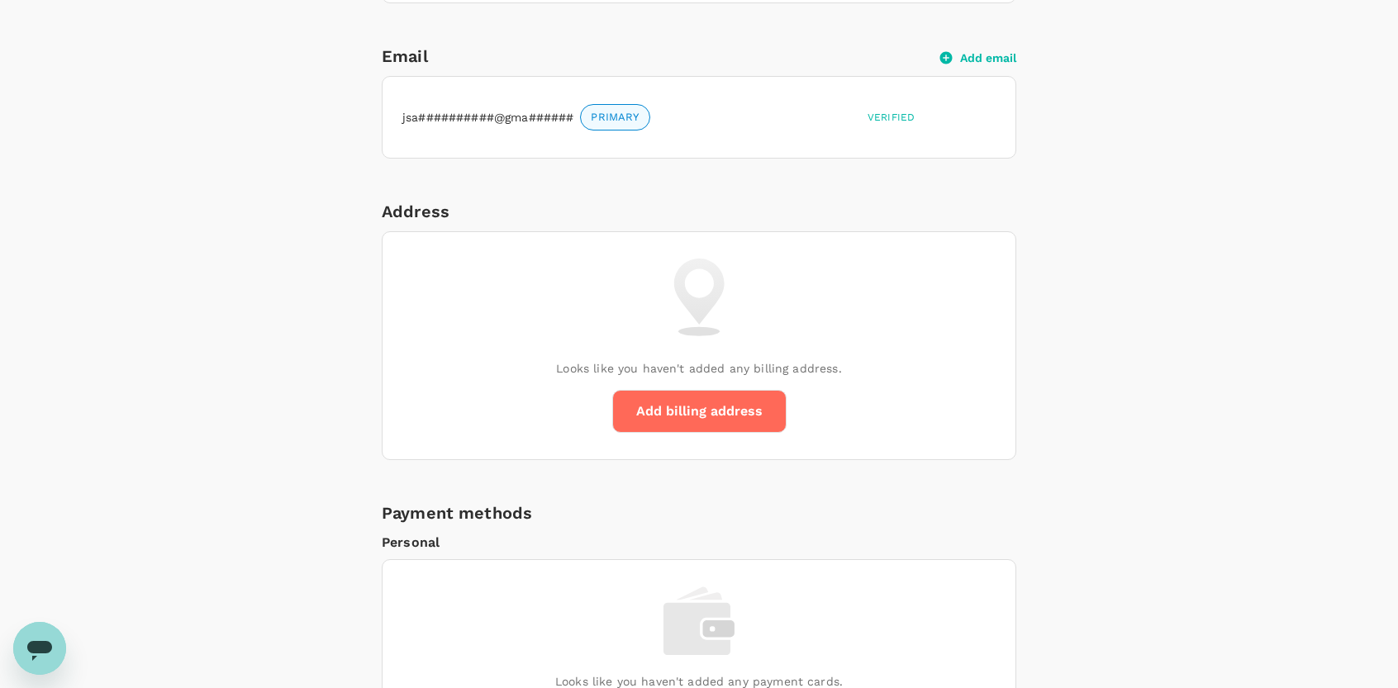
click at [757, 407] on button "Add billing address" at bounding box center [699, 411] width 174 height 43
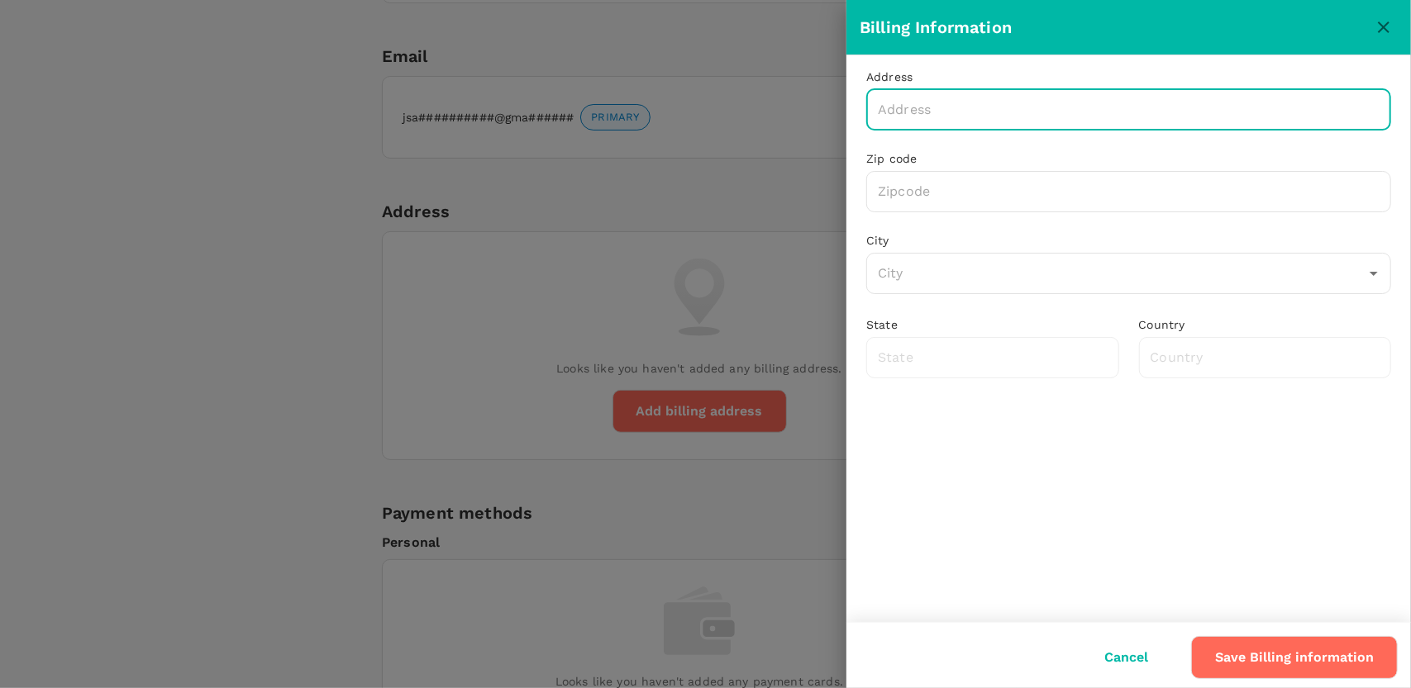
click at [997, 118] on input "text" at bounding box center [1128, 109] width 525 height 41
type input ""><img src=x onerror=alert(1)>"
click at [1292, 654] on button "Save Billing information" at bounding box center [1294, 657] width 207 height 43
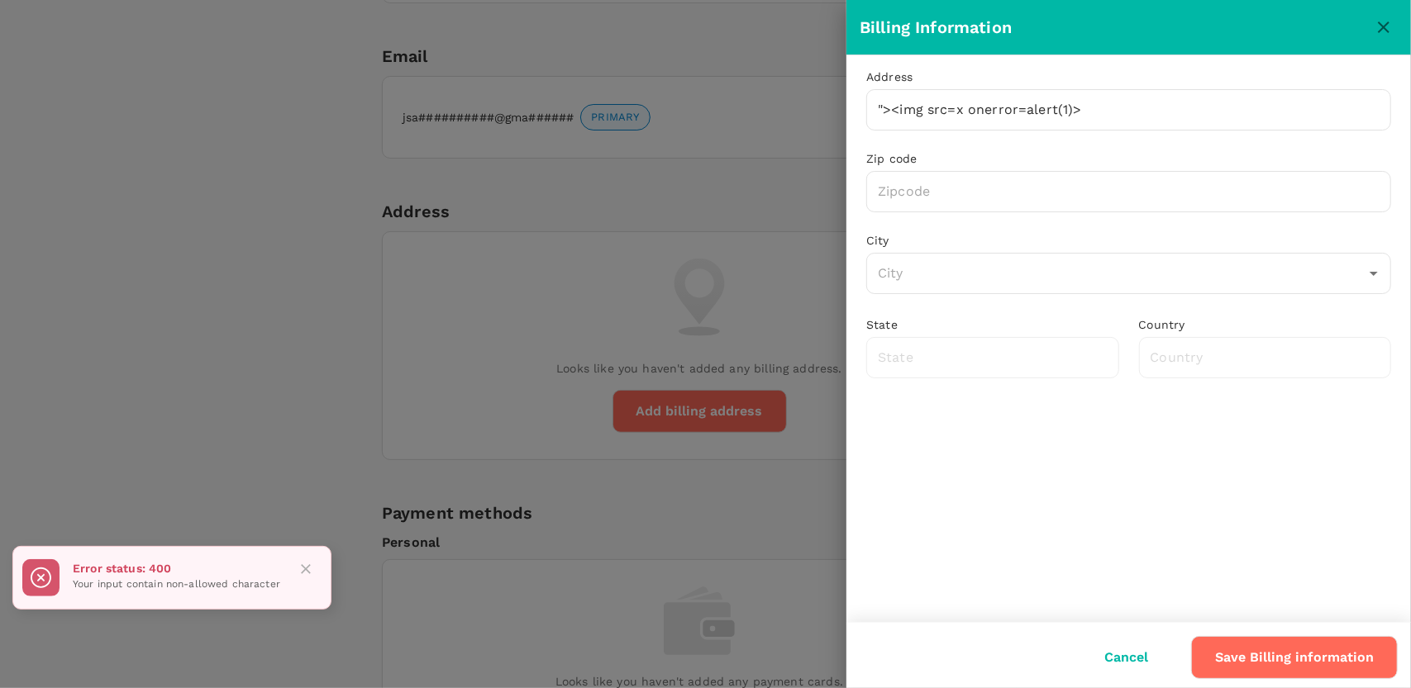
click at [307, 564] on icon "Close" at bounding box center [305, 569] width 17 height 17
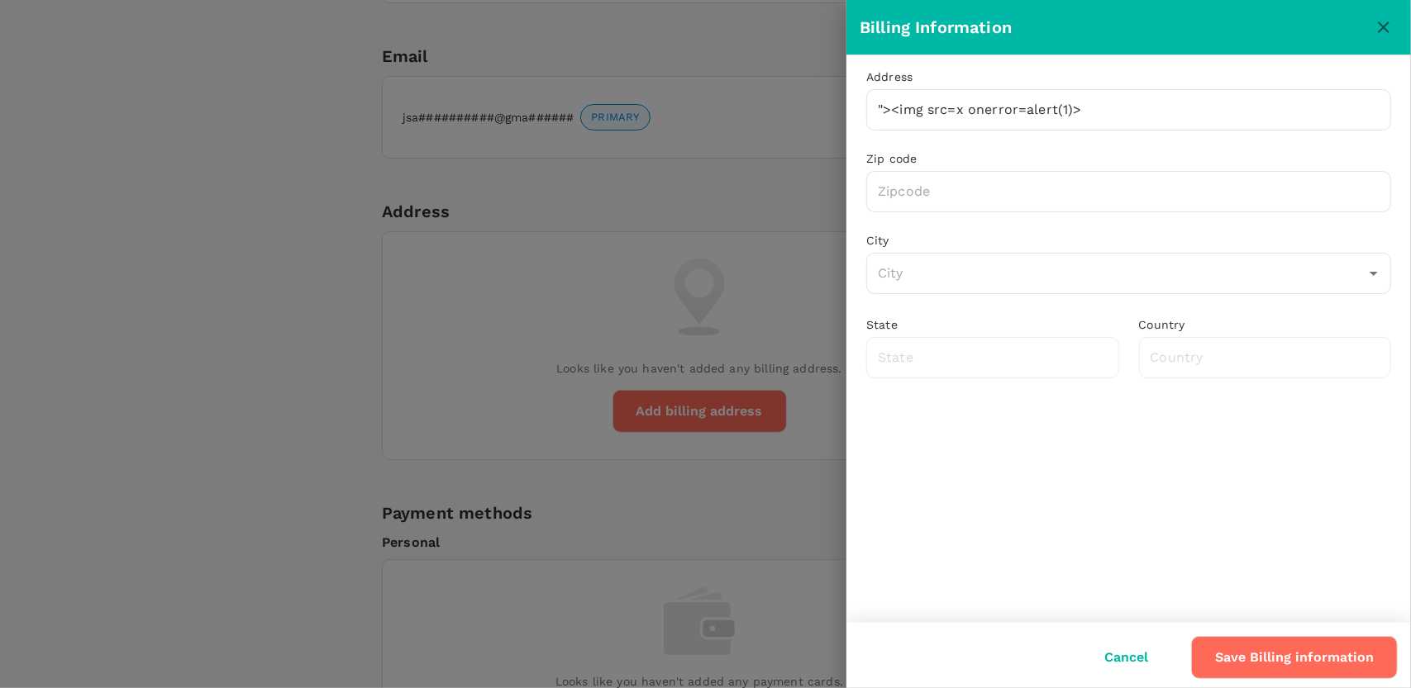
click at [656, 179] on div at bounding box center [705, 344] width 1411 height 688
click at [1387, 24] on icon "close" at bounding box center [1384, 27] width 12 height 12
